Goal: Transaction & Acquisition: Purchase product/service

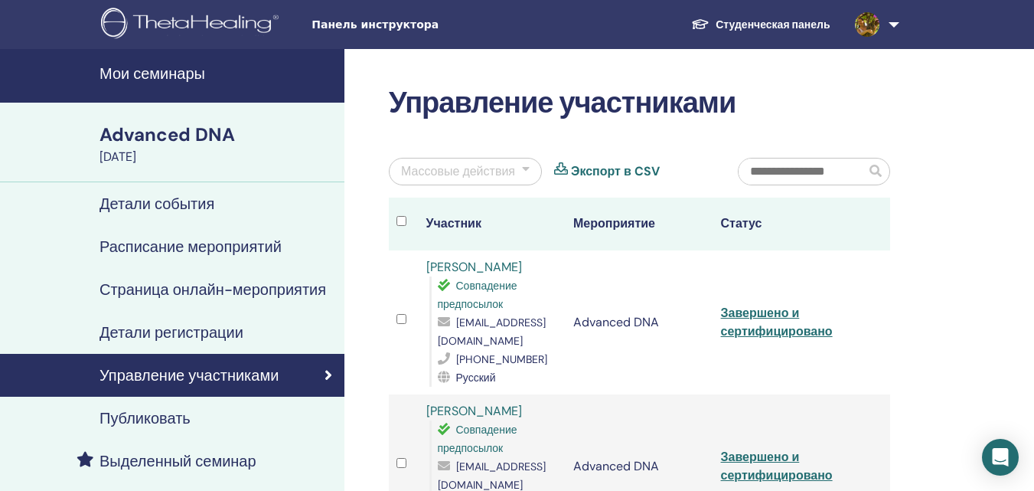
click at [182, 71] on h4 "Мои семинары" at bounding box center [218, 73] width 236 height 18
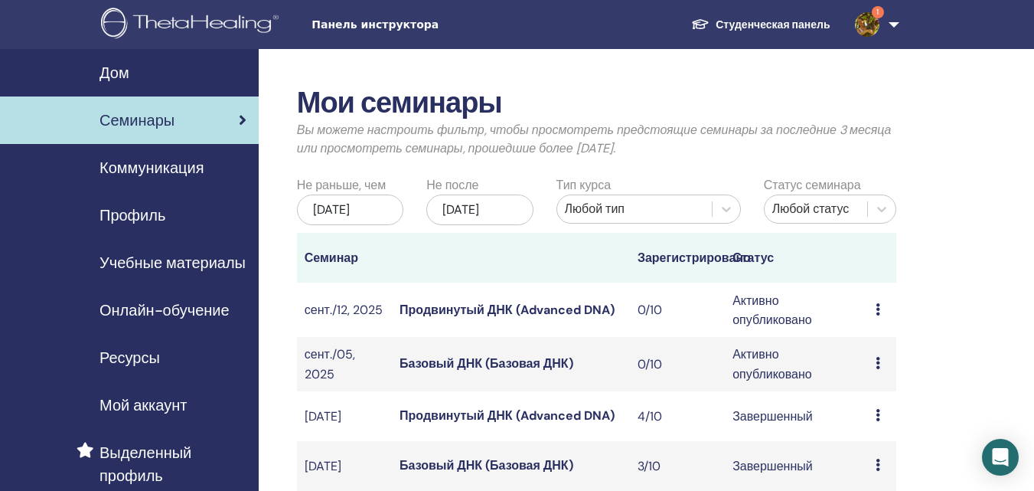
click at [118, 75] on font "Дом" at bounding box center [115, 73] width 30 height 20
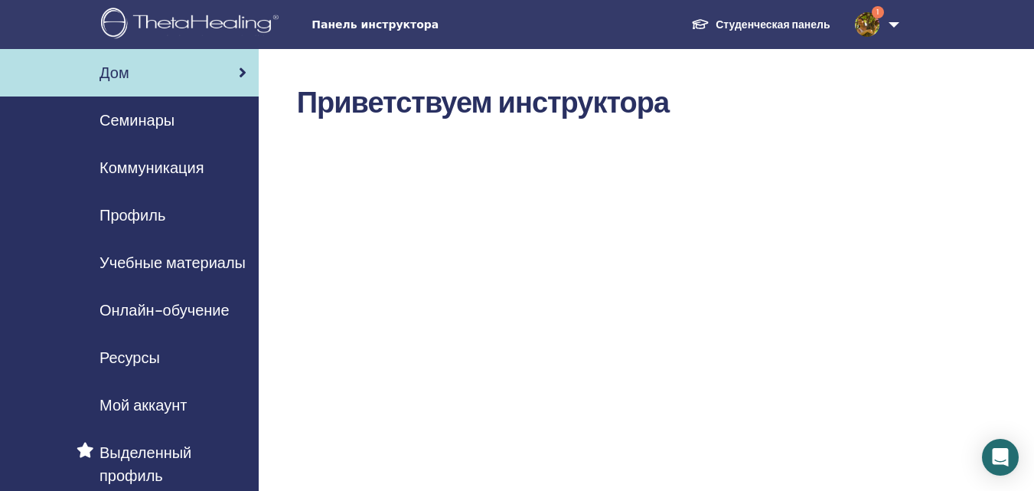
click at [890, 27] on link "1" at bounding box center [874, 24] width 63 height 49
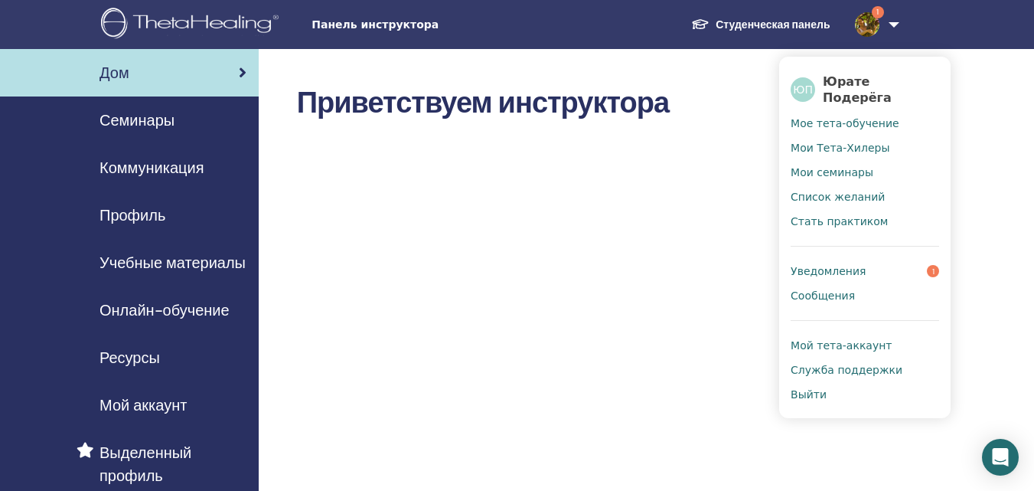
click at [836, 265] on font "Уведомления" at bounding box center [828, 271] width 75 height 12
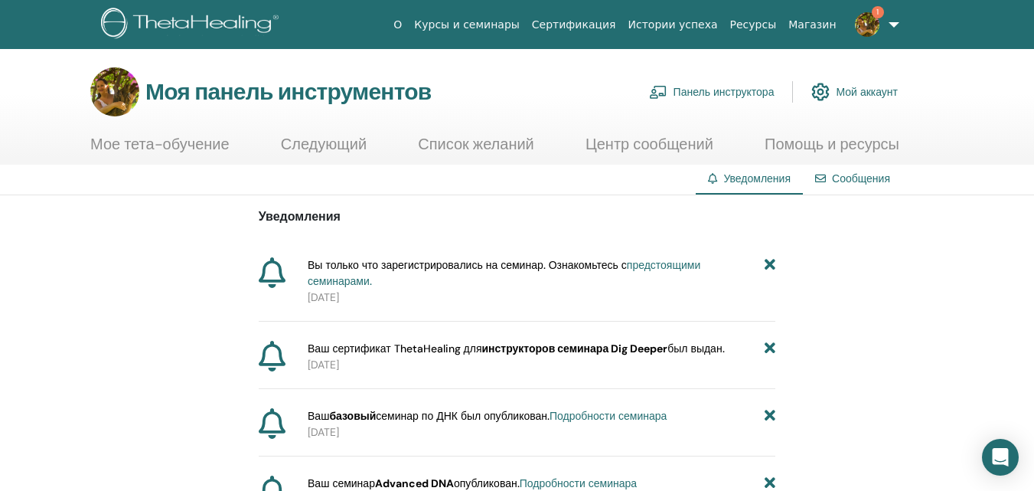
drag, startPoint x: 370, startPoint y: 299, endPoint x: 308, endPoint y: 302, distance: 61.3
click at [308, 302] on font "[DATE]" at bounding box center [323, 297] width 31 height 14
click at [415, 299] on p "2025-08-26" at bounding box center [542, 297] width 468 height 16
click at [674, 263] on font "предстоящими семинарами." at bounding box center [504, 273] width 393 height 30
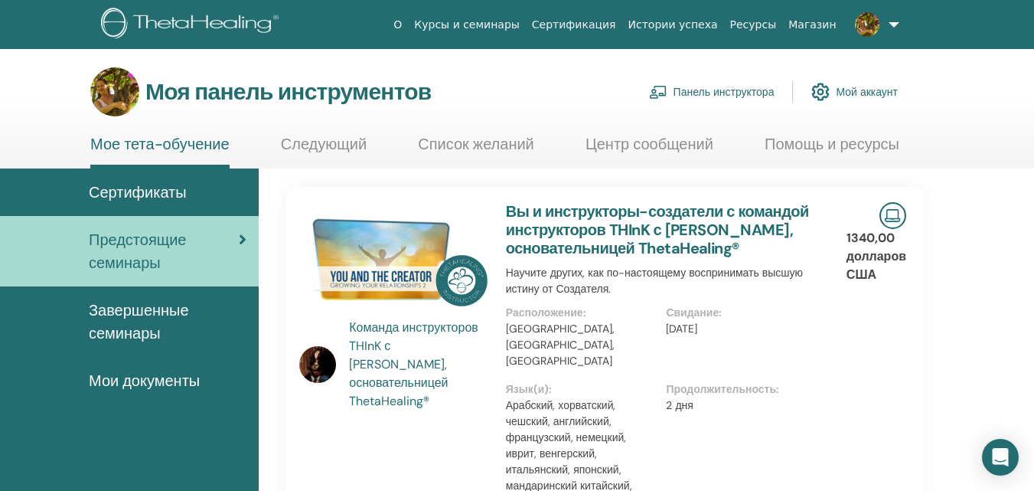
click at [729, 90] on font "Панель инструктора" at bounding box center [724, 93] width 101 height 14
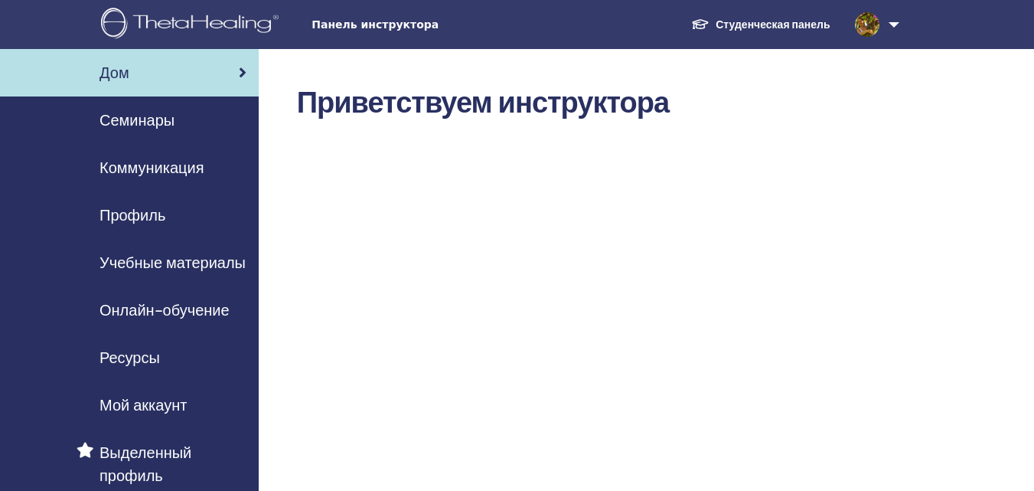
click at [178, 311] on font "Онлайн-обучение" at bounding box center [165, 310] width 130 height 20
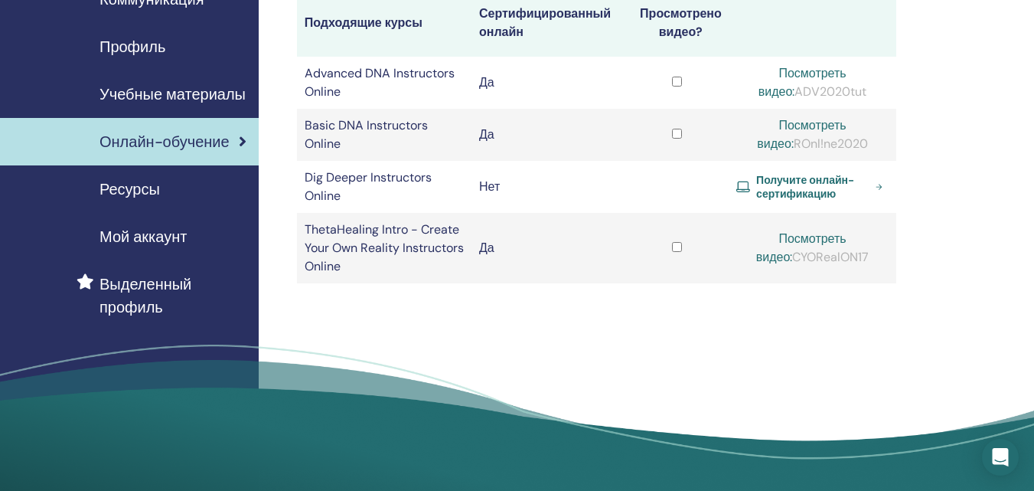
scroll to position [184, 0]
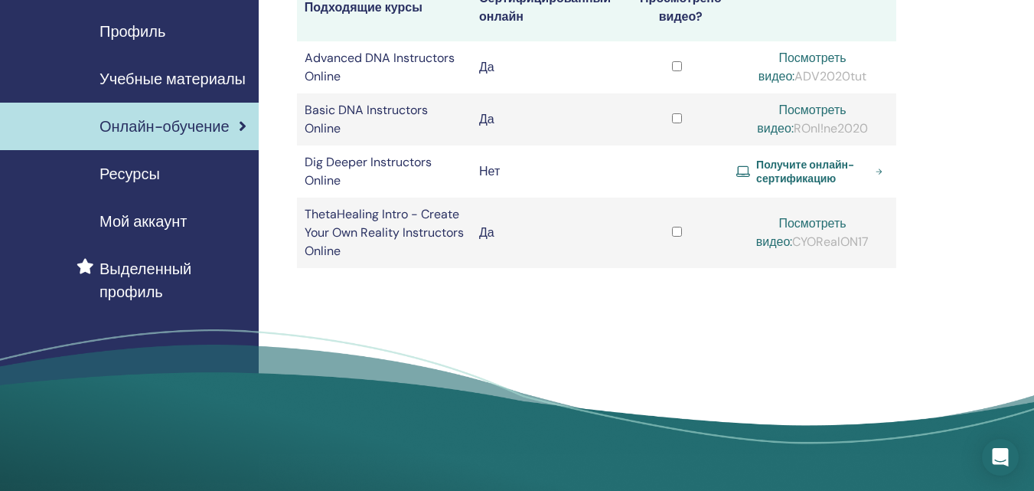
click at [788, 171] on span "Получите онлайн-сертификацию" at bounding box center [812, 172] width 113 height 28
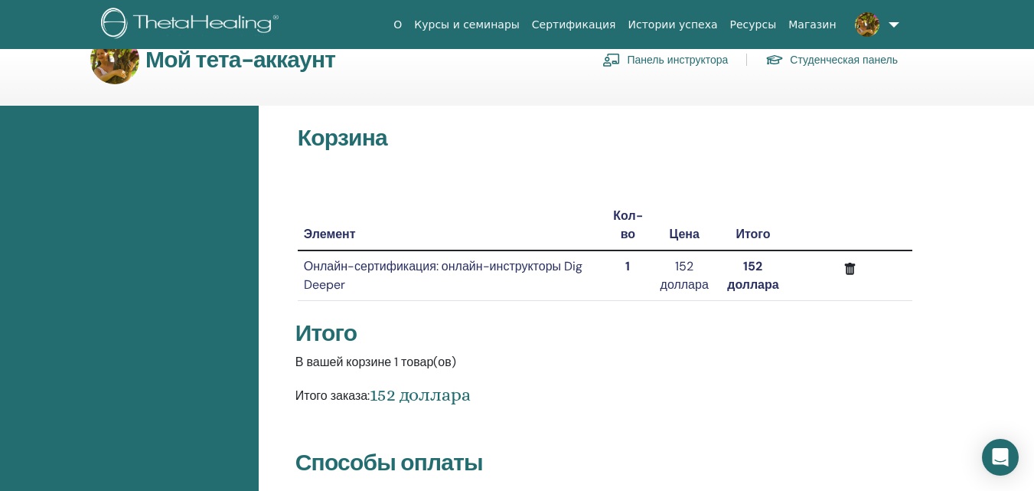
scroll to position [22, 0]
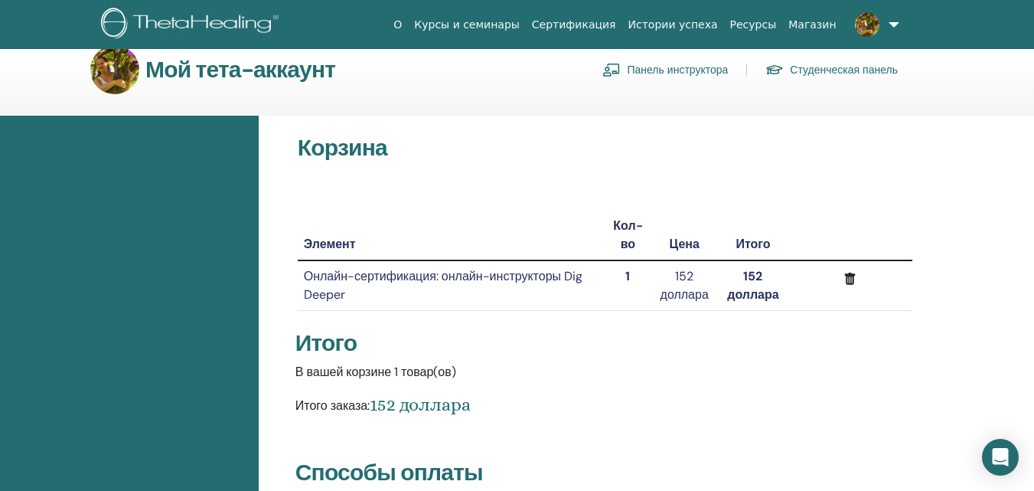
click at [1033, 84] on html "О Курсы и семинары Сертификация Истории успеха Ресурсы [GEOGRAPHIC_DATA] ЮП [PE…" at bounding box center [517, 223] width 1034 height 491
